Goal: Navigation & Orientation: Understand site structure

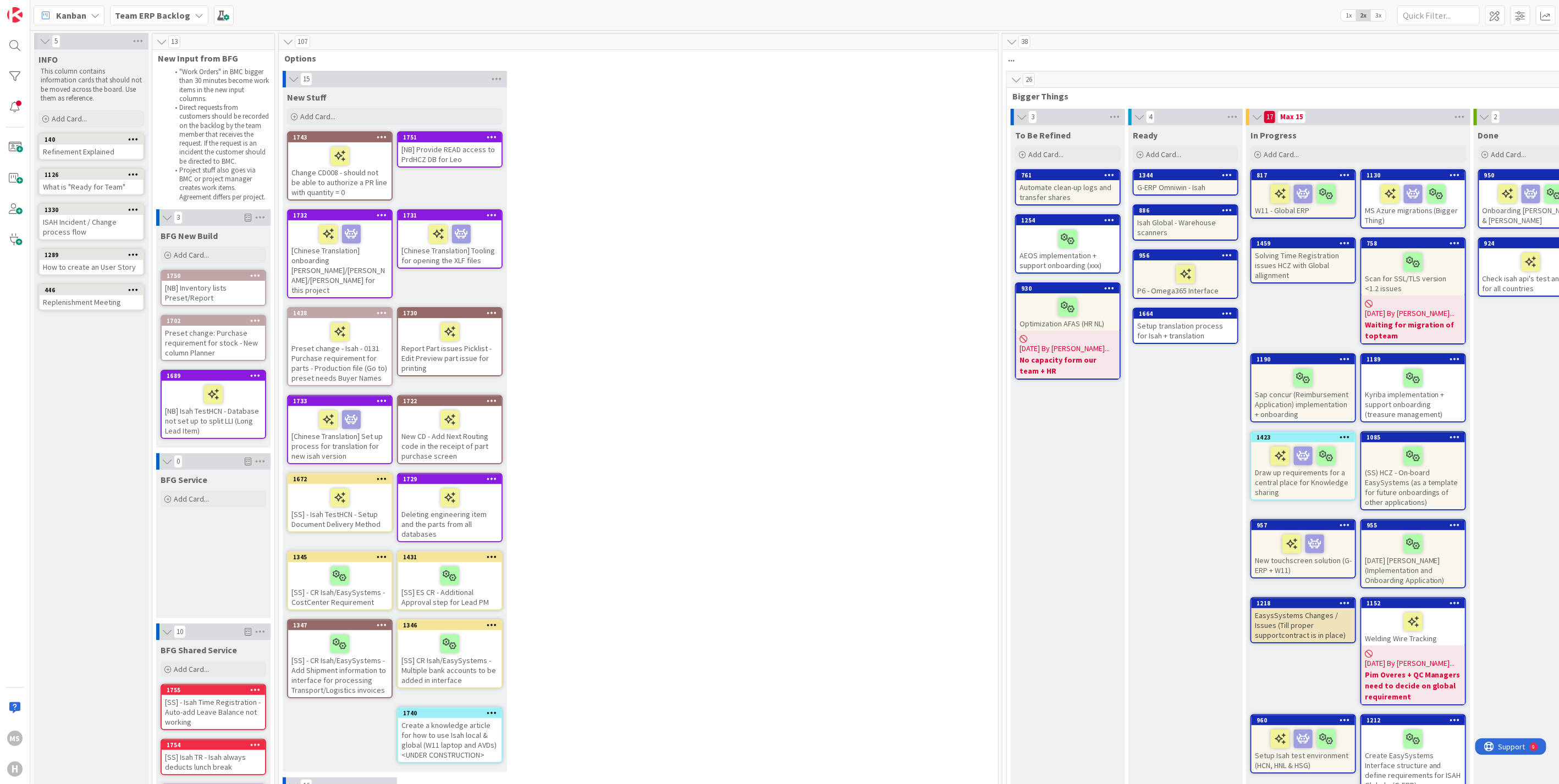
click at [194, 12] on icon at bounding box center [198, 15] width 8 height 8
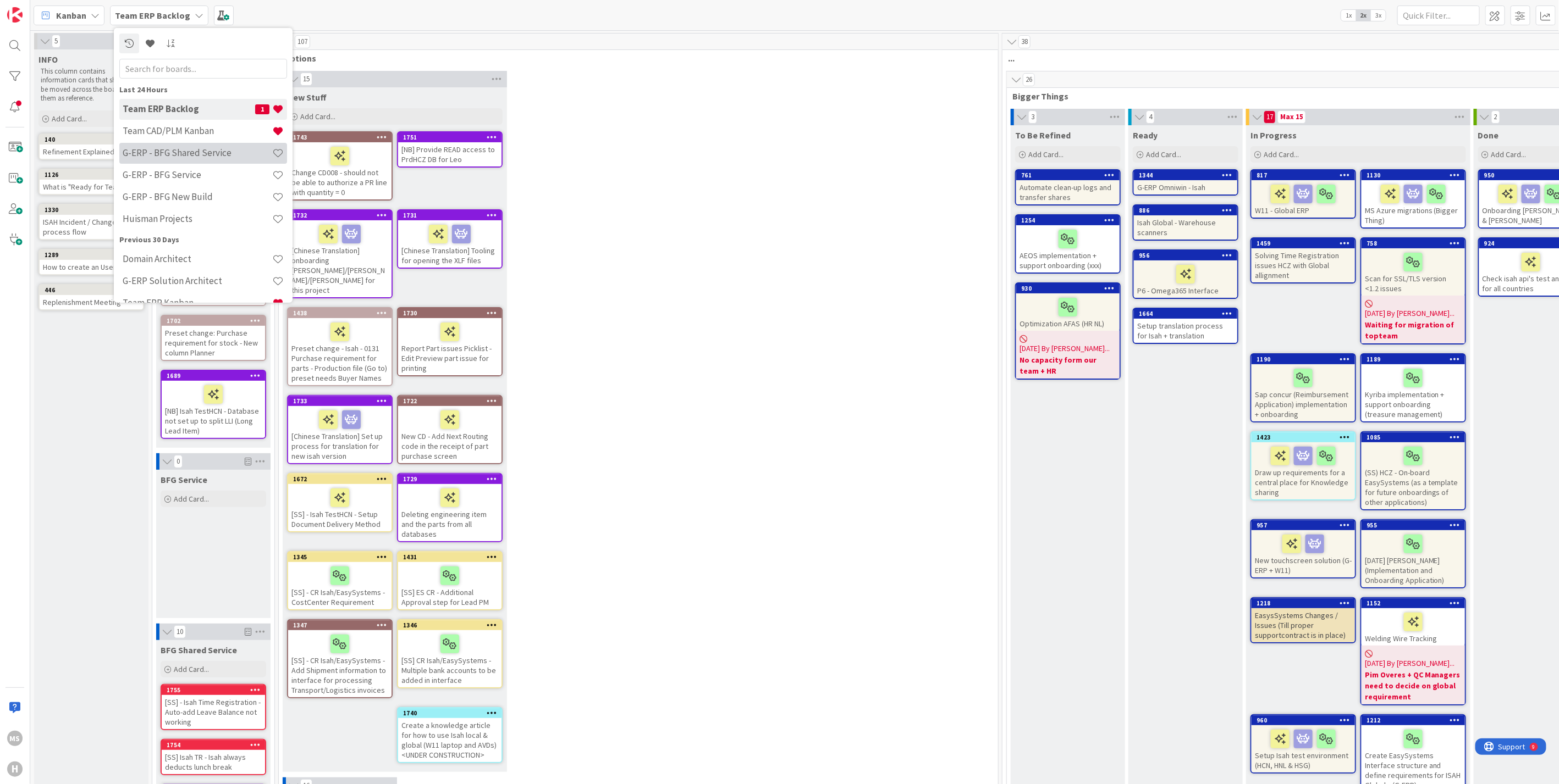
click at [166, 152] on h4 "G-ERP - BFG Shared Service" at bounding box center [197, 153] width 150 height 11
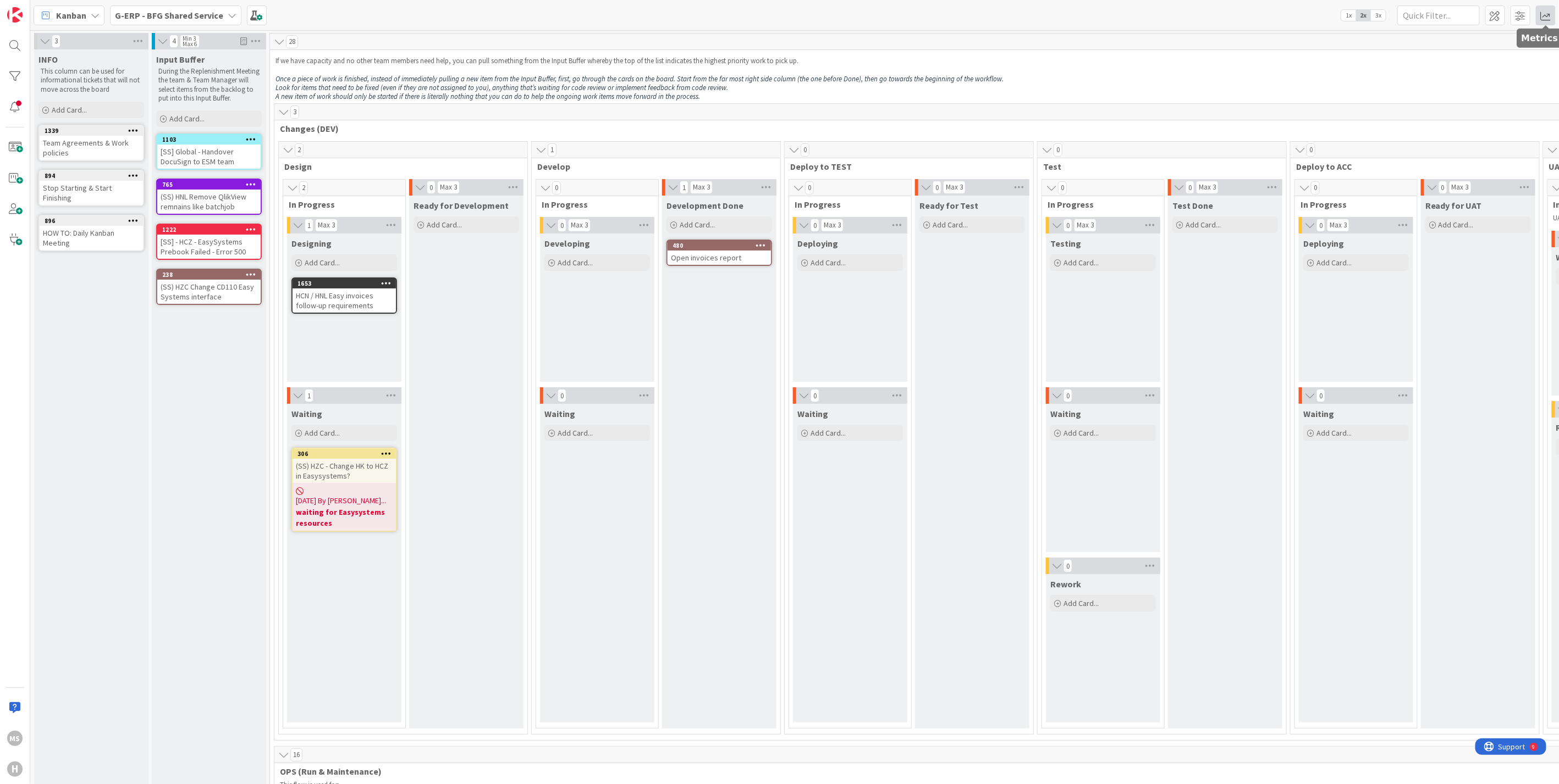
click at [1551, 18] on span at bounding box center [1546, 15] width 20 height 20
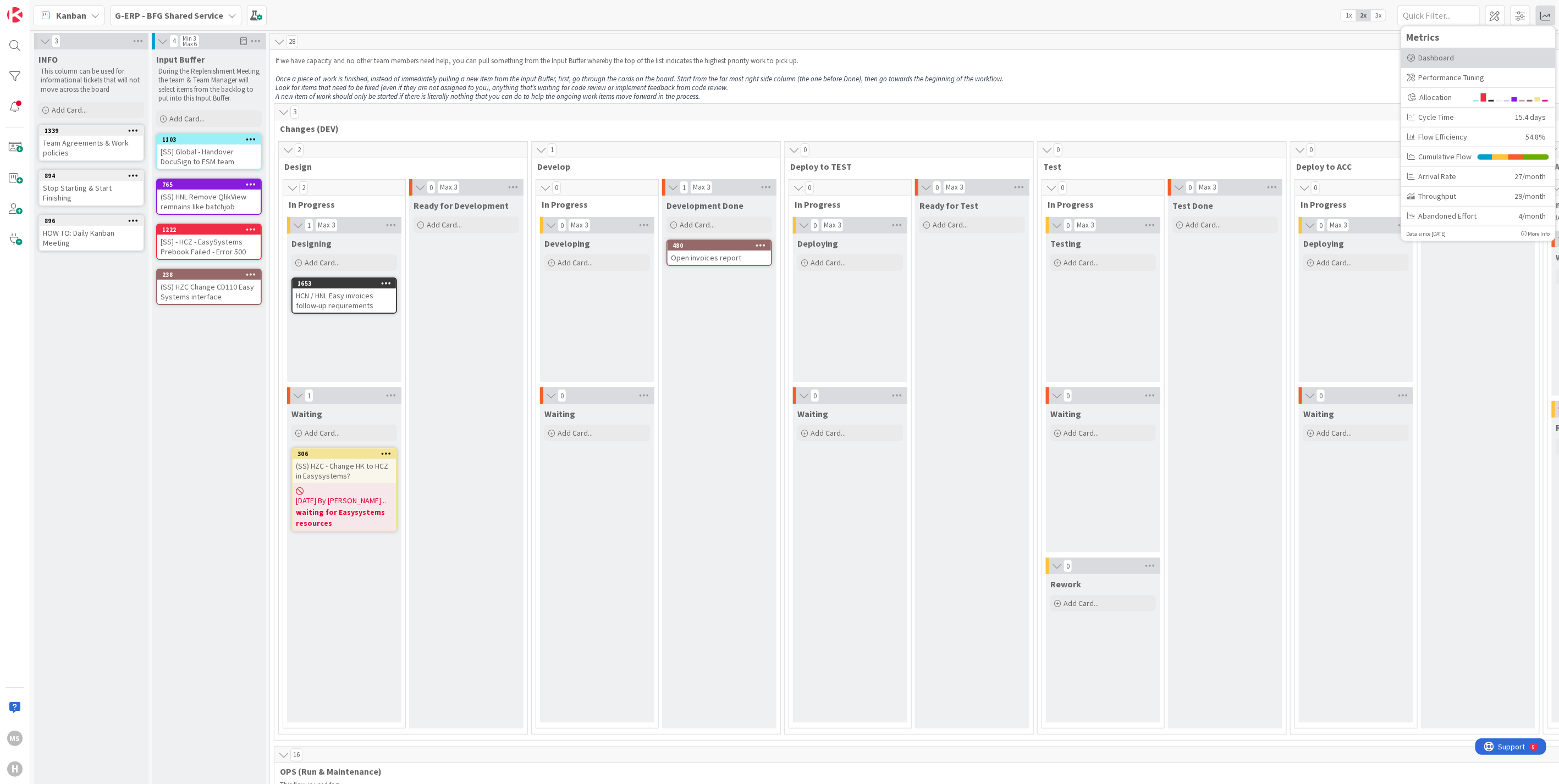
click at [1457, 51] on div "Dashboard" at bounding box center [1478, 57] width 141 height 12
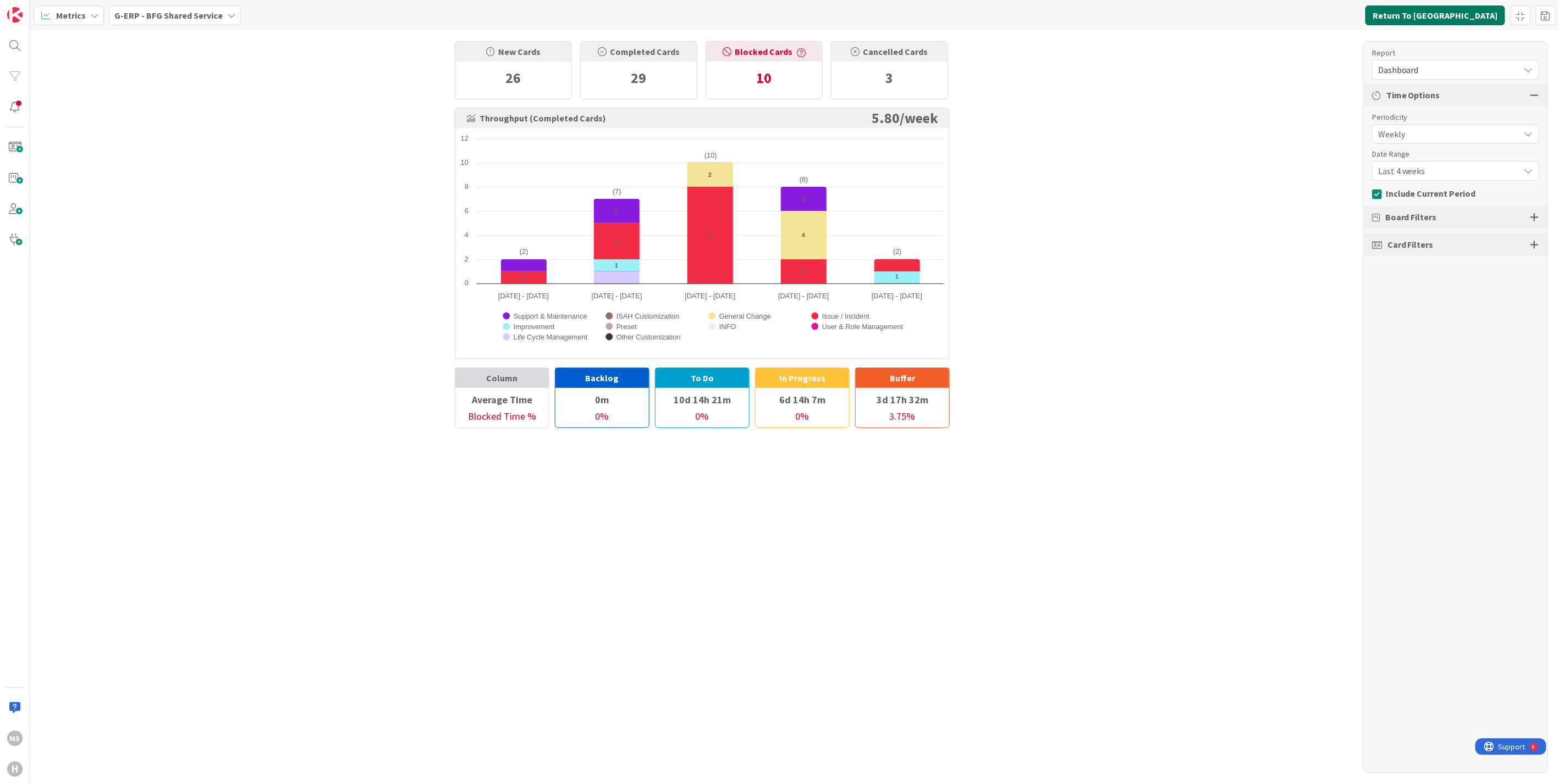
click at [1455, 12] on button "Return To Kanban" at bounding box center [1435, 15] width 140 height 20
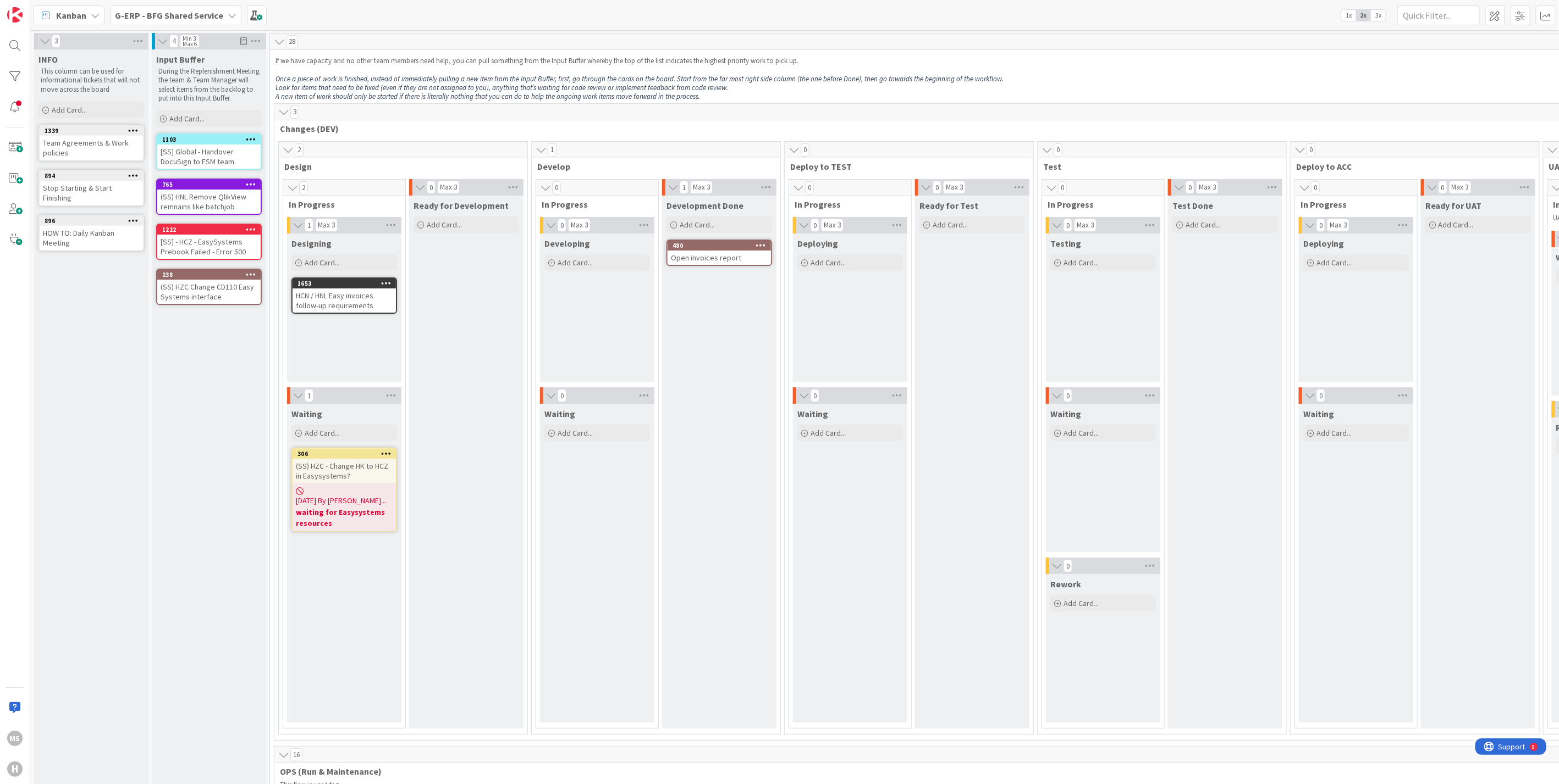
click at [87, 144] on div "Team Agreements & Work policies" at bounding box center [91, 147] width 104 height 24
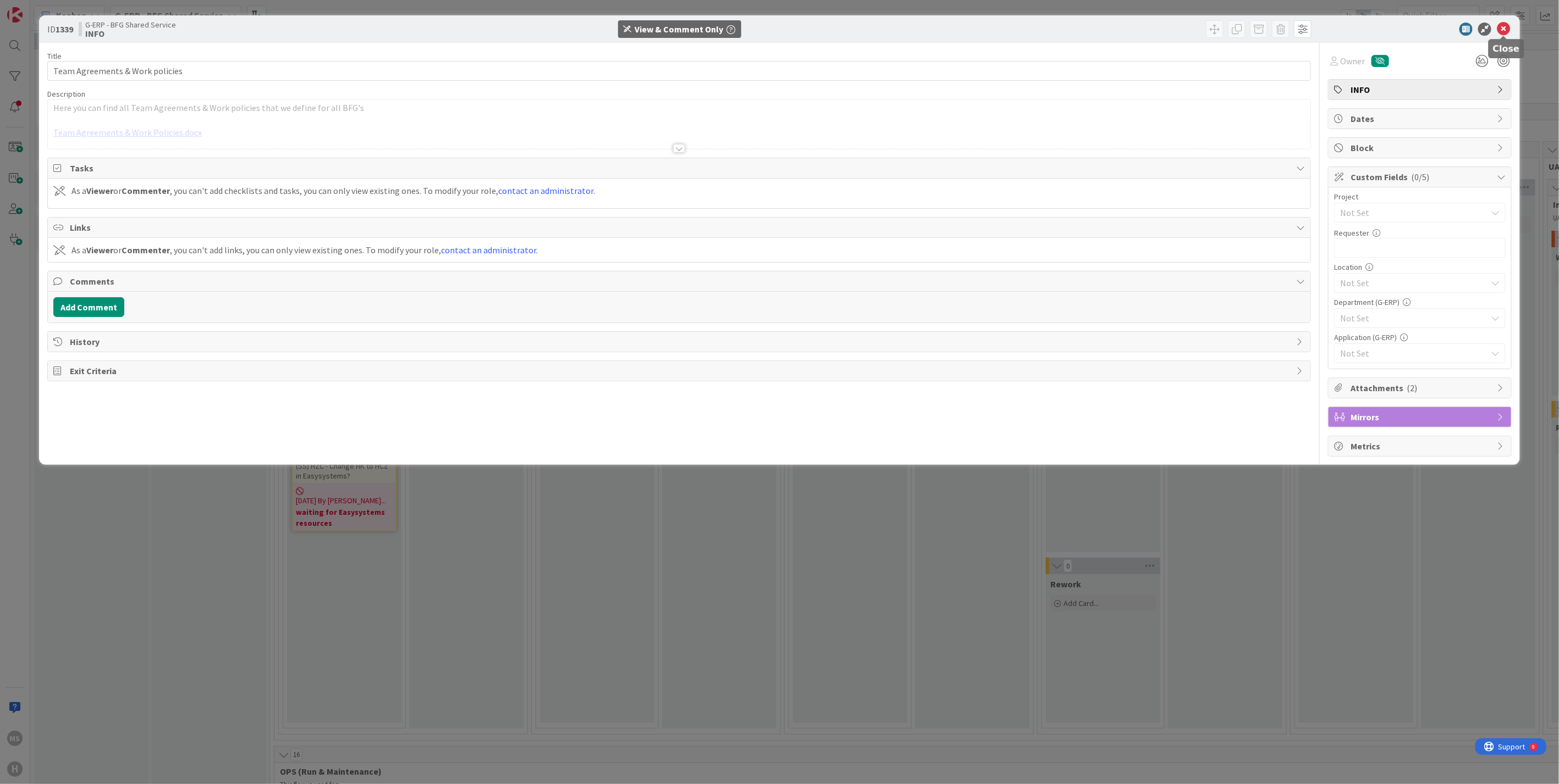
click at [1508, 26] on icon at bounding box center [1503, 28] width 13 height 13
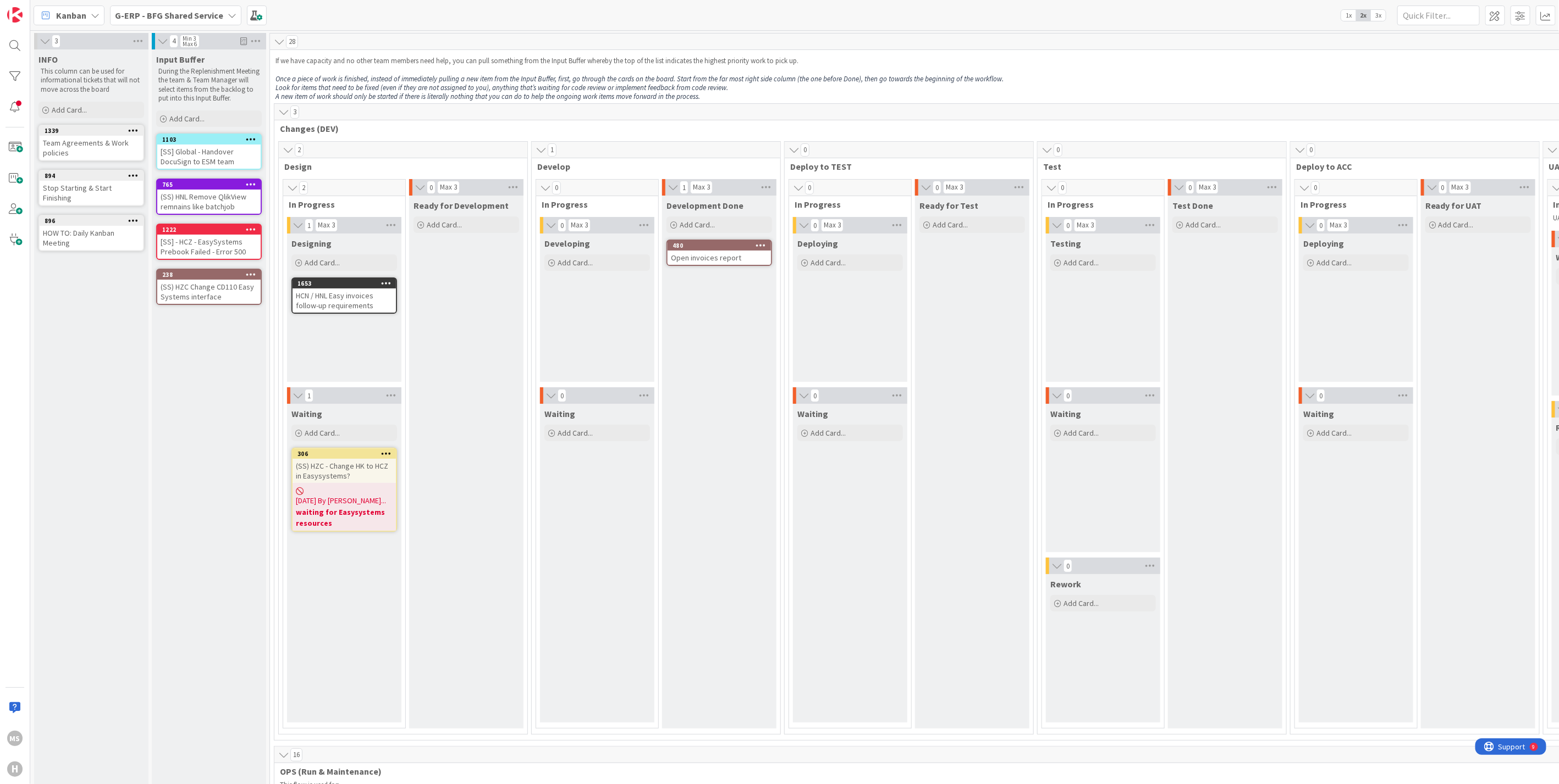
click at [161, 42] on icon at bounding box center [163, 41] width 12 height 11
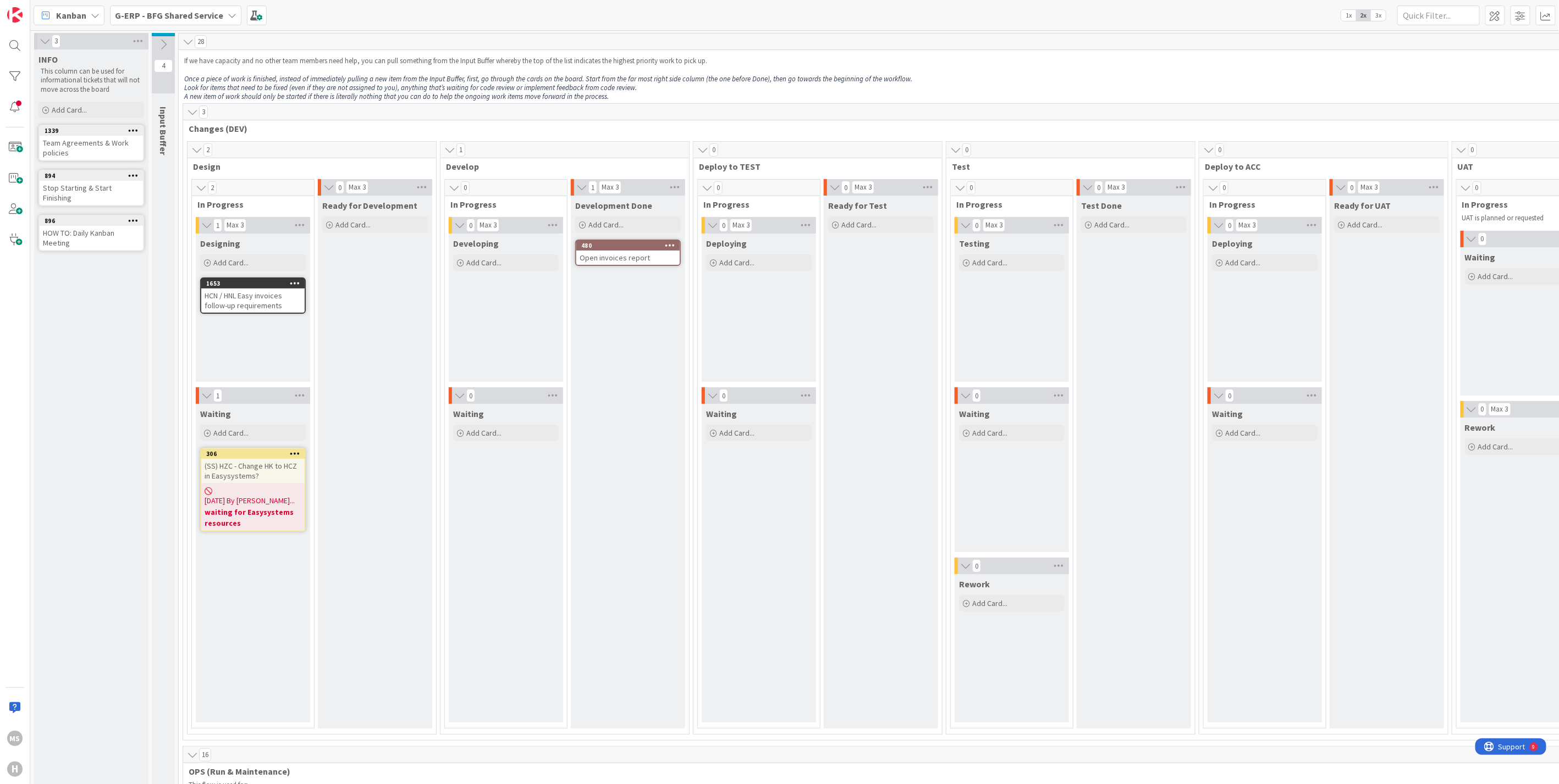
click at [161, 42] on icon at bounding box center [164, 45] width 12 height 12
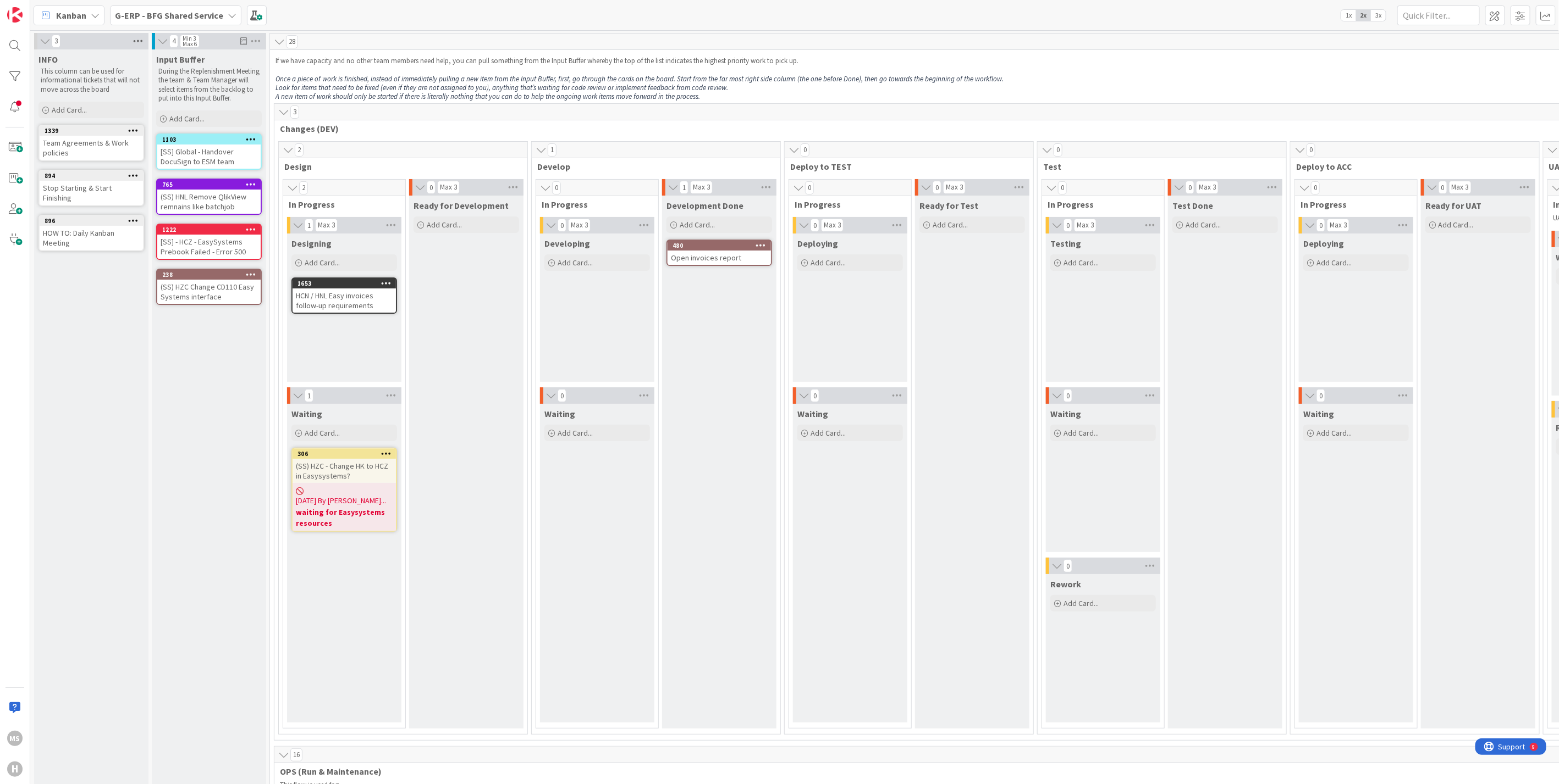
click at [140, 39] on icon at bounding box center [138, 41] width 15 height 16
click at [15, 207] on span at bounding box center [15, 209] width 22 height 22
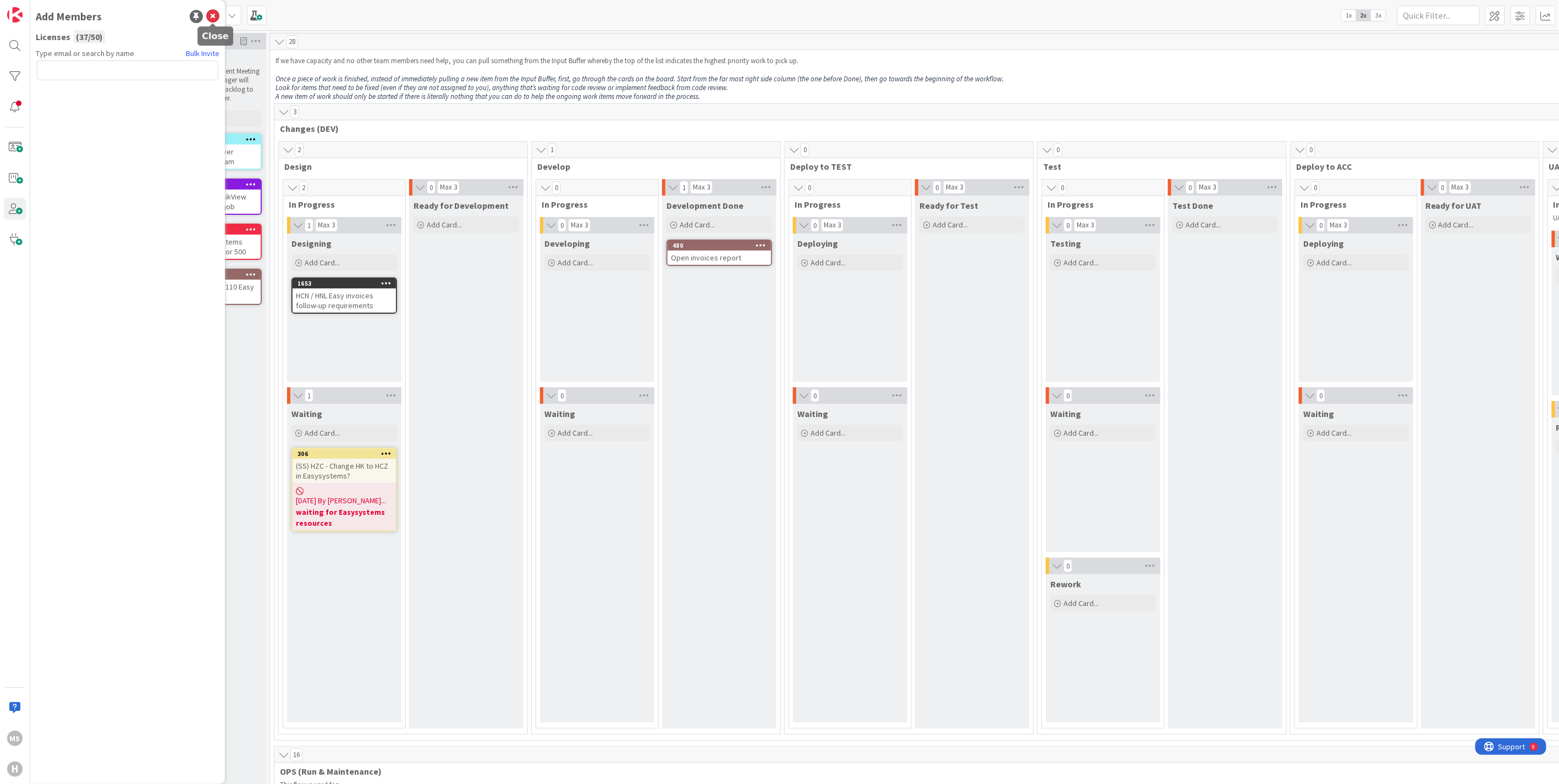
click at [214, 15] on icon at bounding box center [212, 16] width 13 height 13
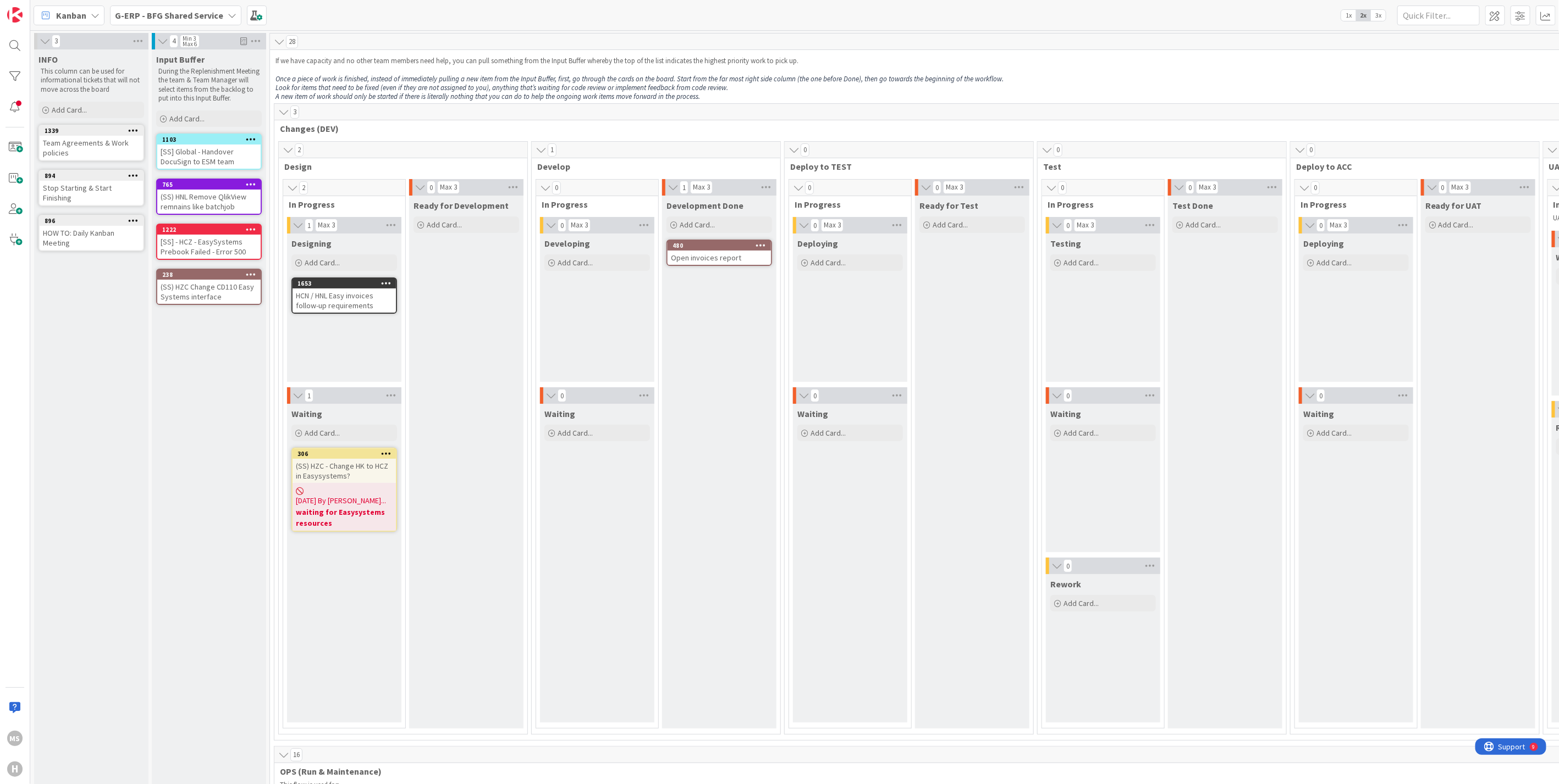
click at [223, 17] on div "G-ERP - BFG Shared Service" at bounding box center [175, 15] width 131 height 20
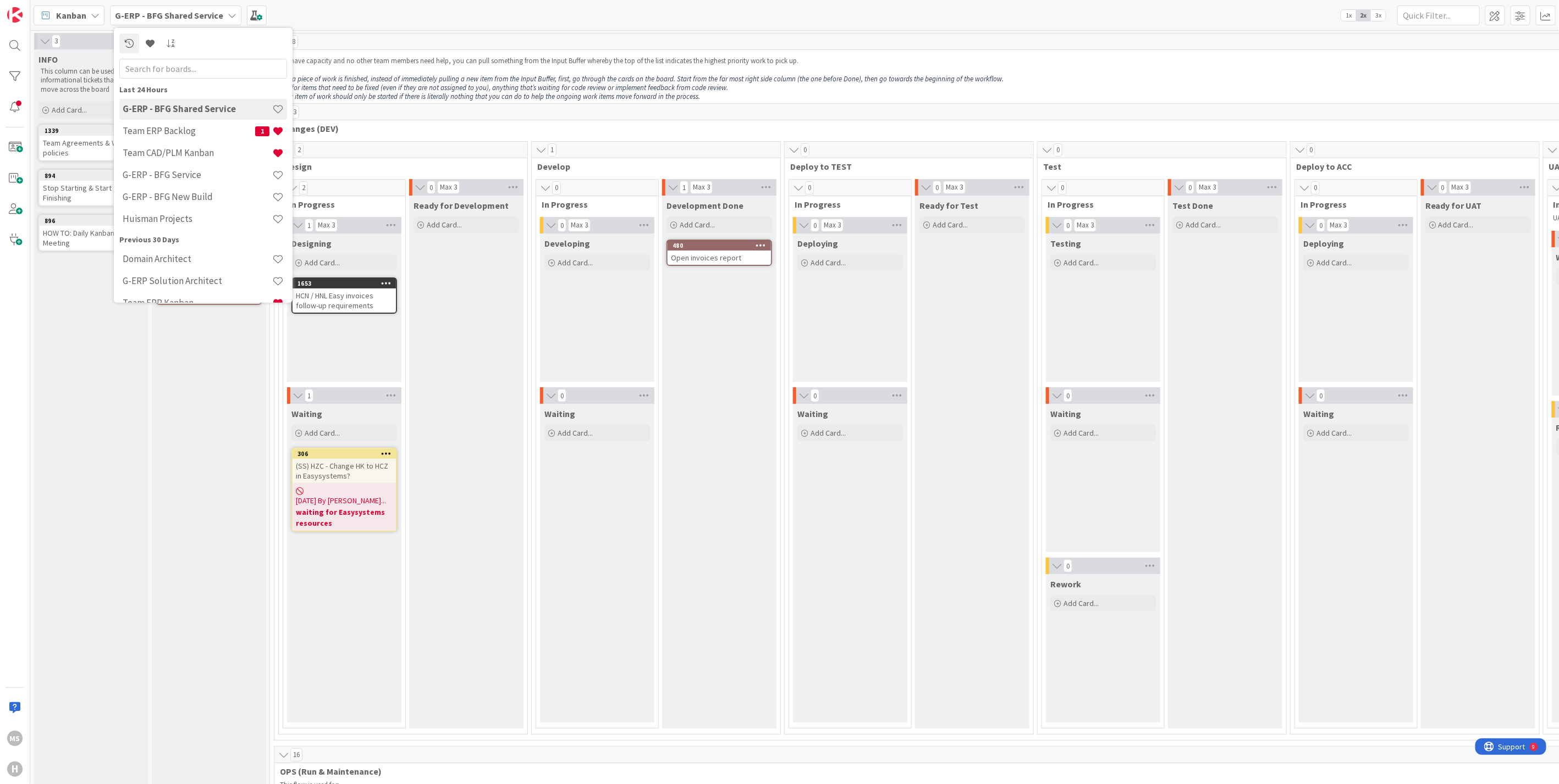
click at [84, 12] on span "Kanban" at bounding box center [71, 15] width 30 height 13
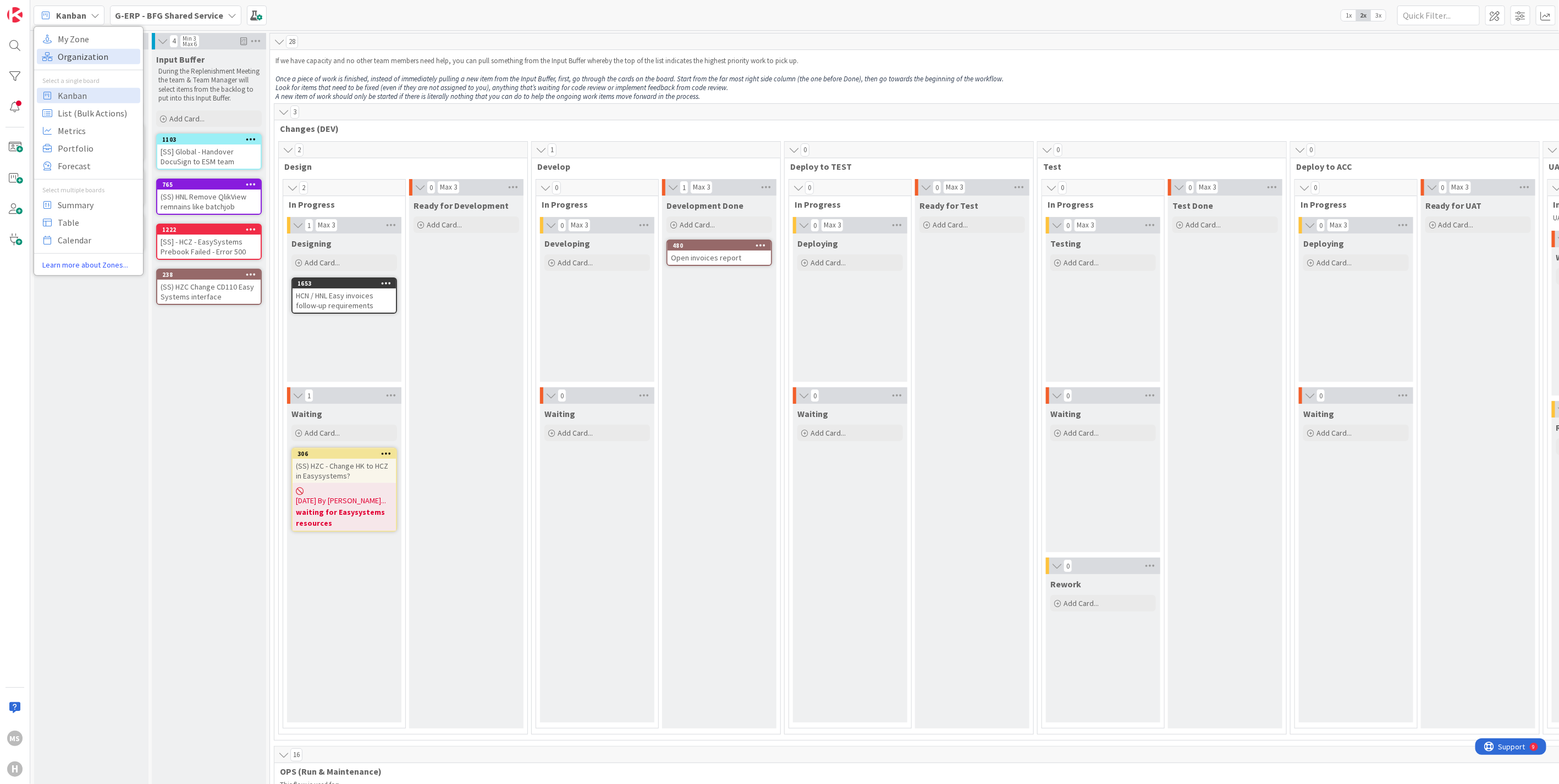
click at [75, 55] on span "Organization" at bounding box center [97, 55] width 79 height 16
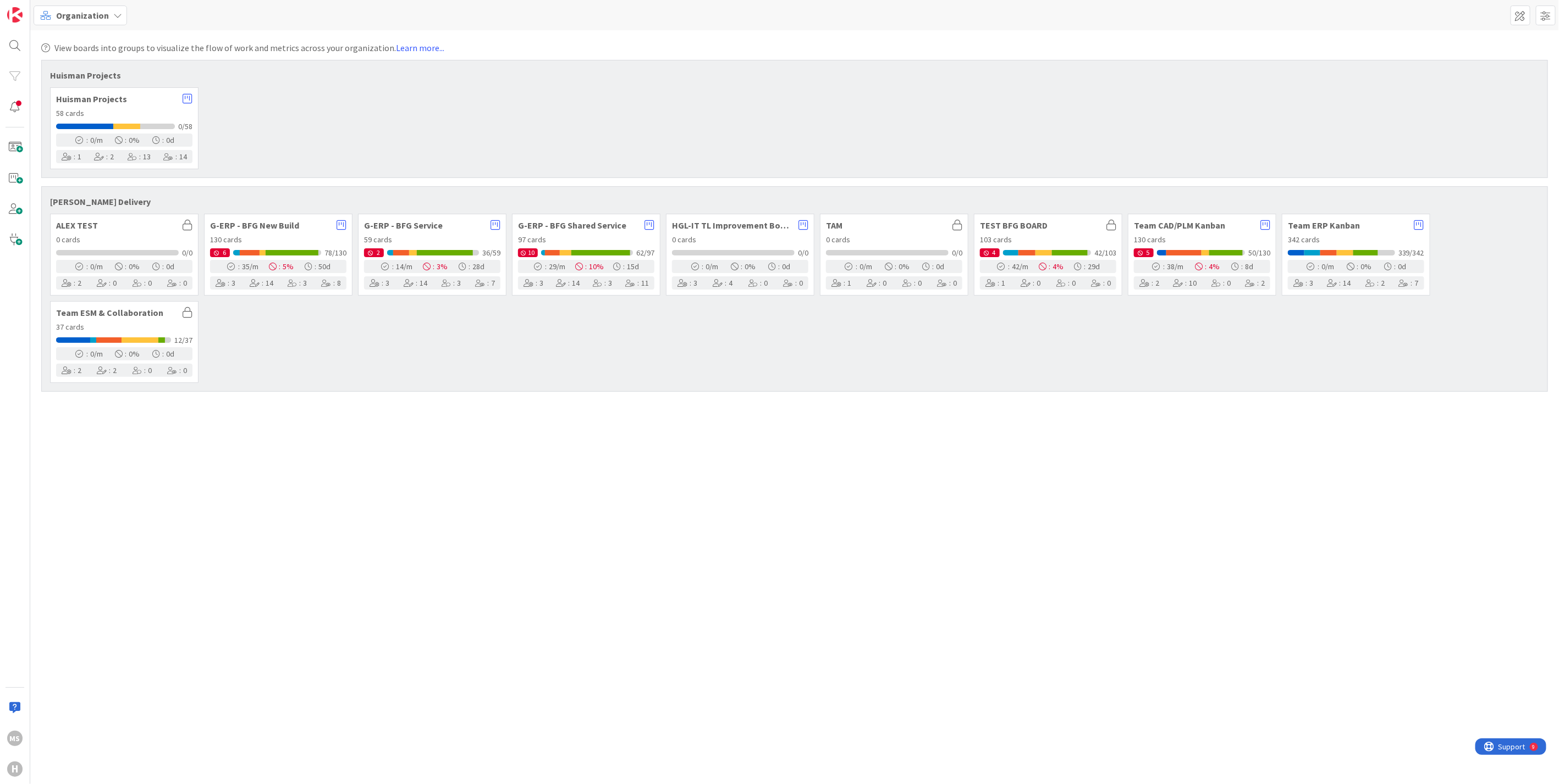
click at [252, 283] on icon at bounding box center [254, 283] width 10 height 8
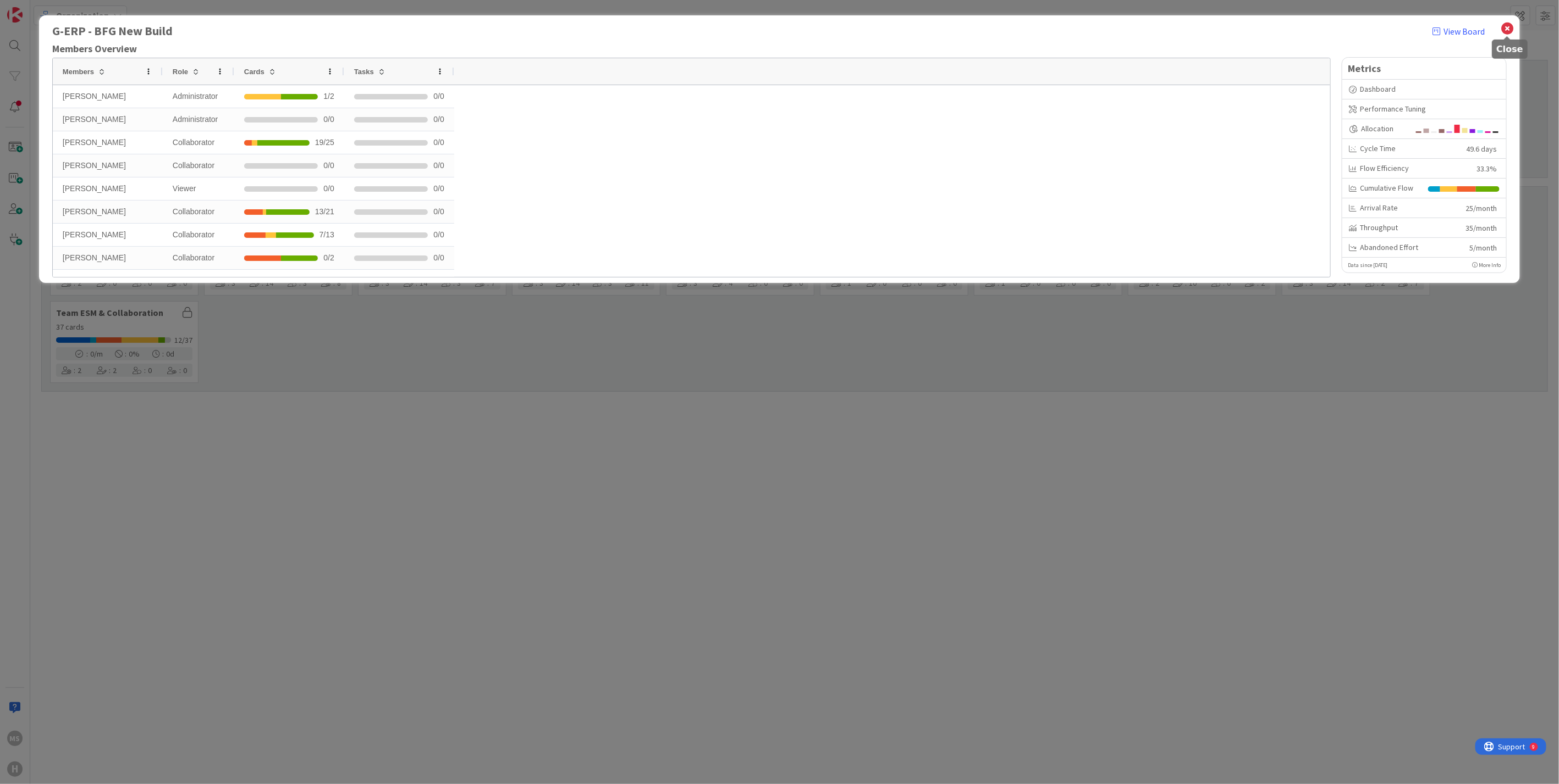
click at [1513, 25] on icon at bounding box center [1507, 28] width 15 height 15
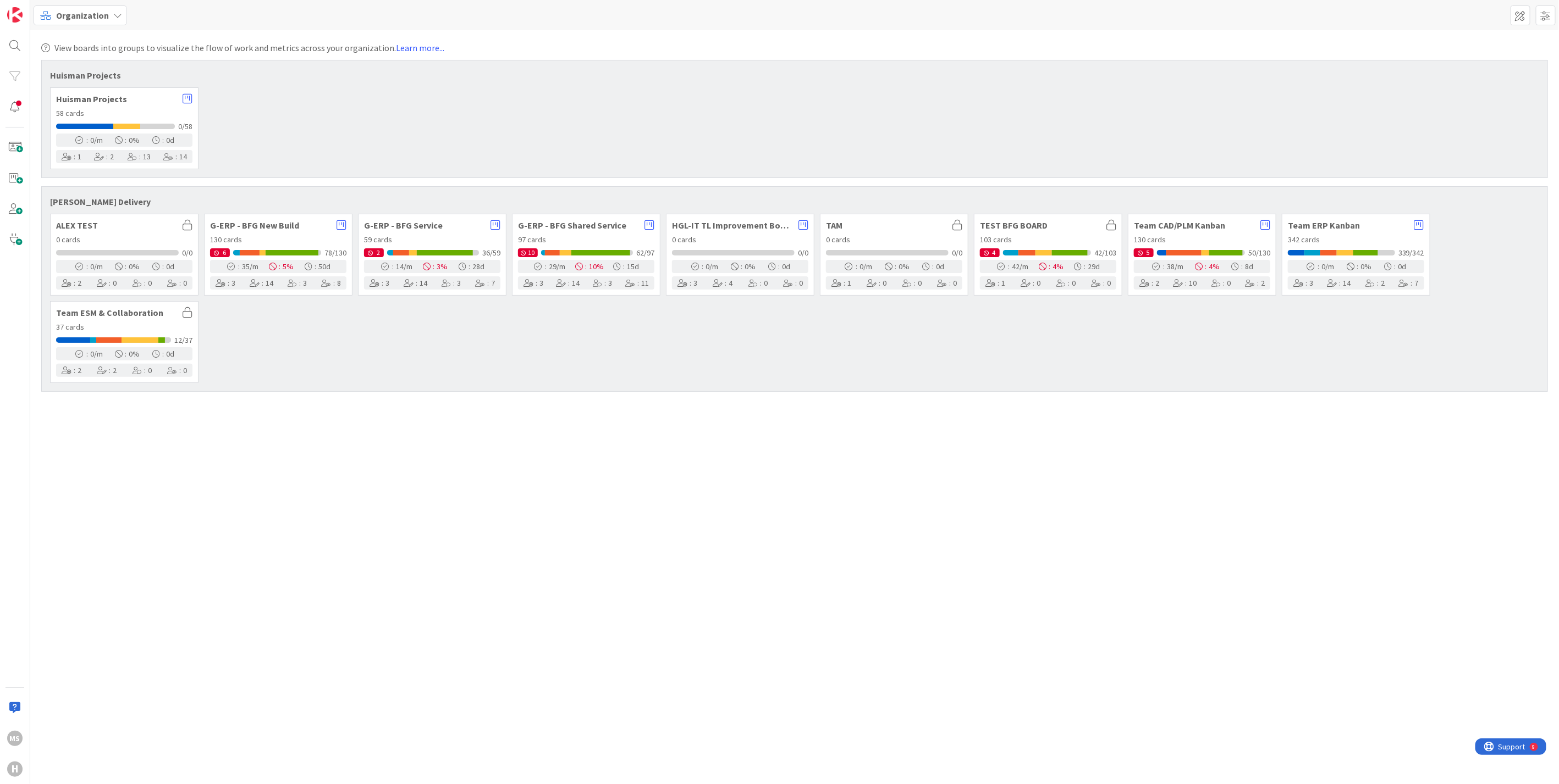
click at [411, 223] on span "G-ERP - BFG Service" at bounding box center [424, 225] width 121 height 8
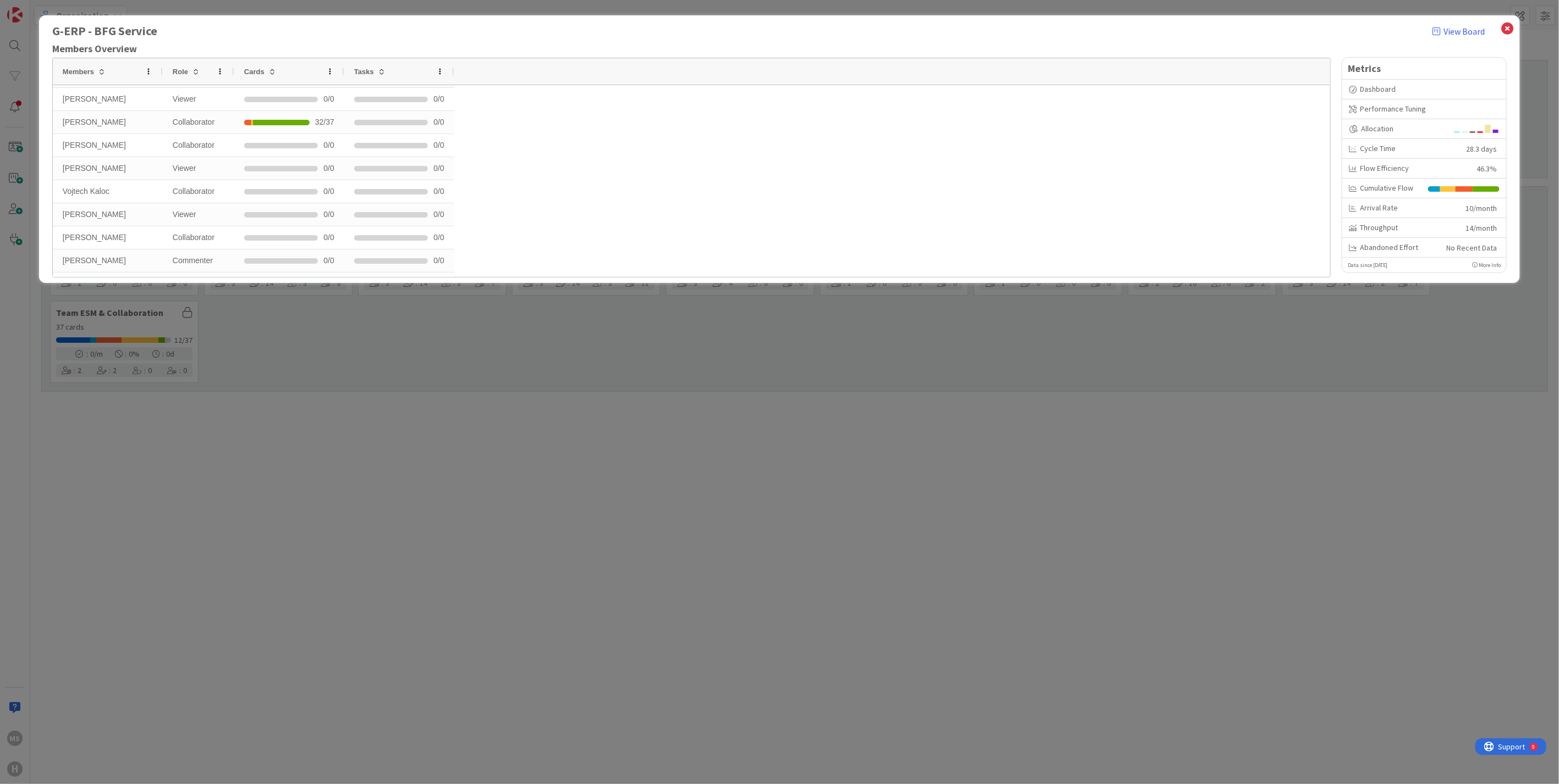
scroll to position [309, 0]
